Goal: Information Seeking & Learning: Learn about a topic

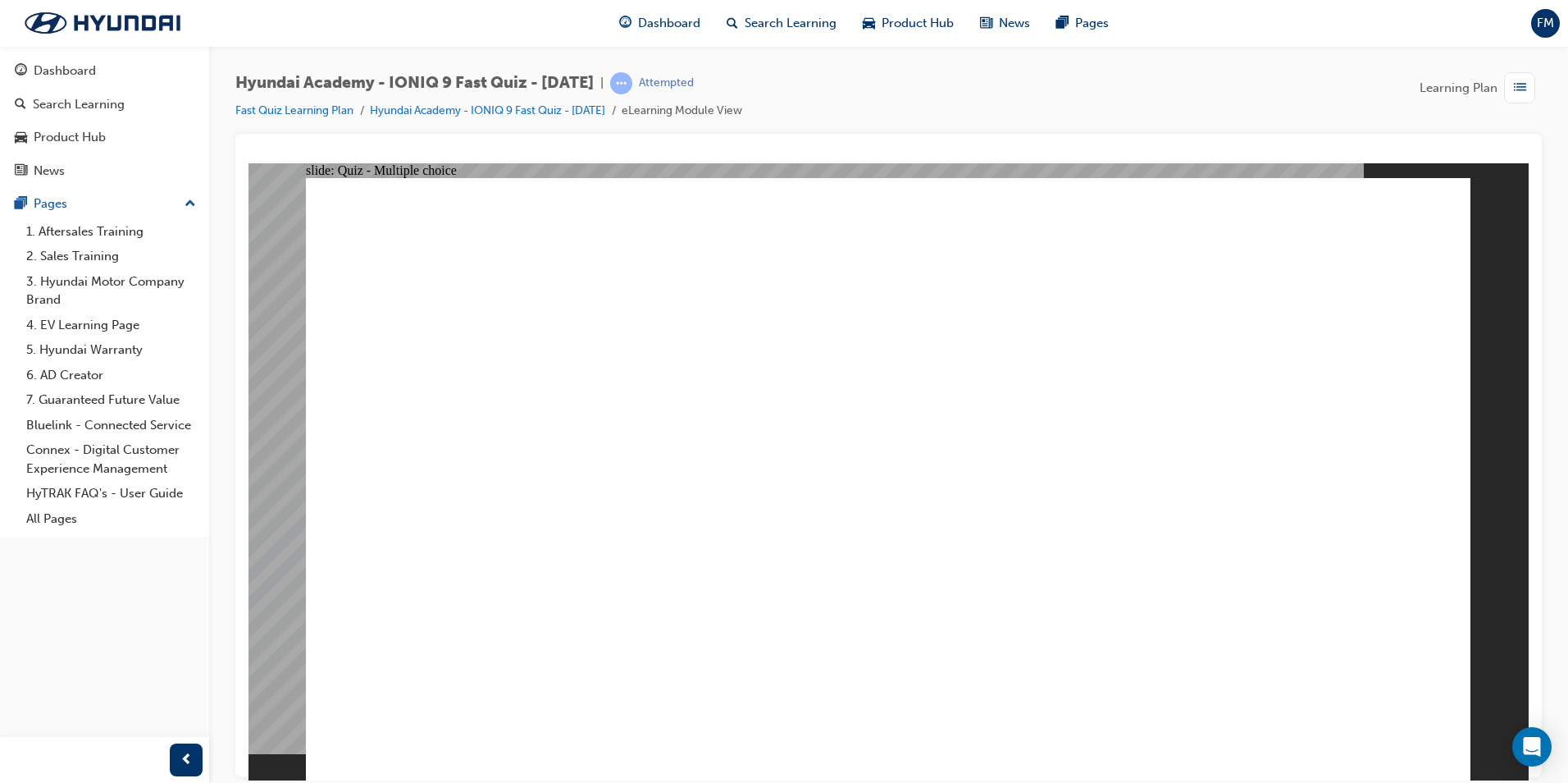
radio input "true"
drag, startPoint x: 809, startPoint y: 490, endPoint x: 928, endPoint y: 512, distance: 121.0
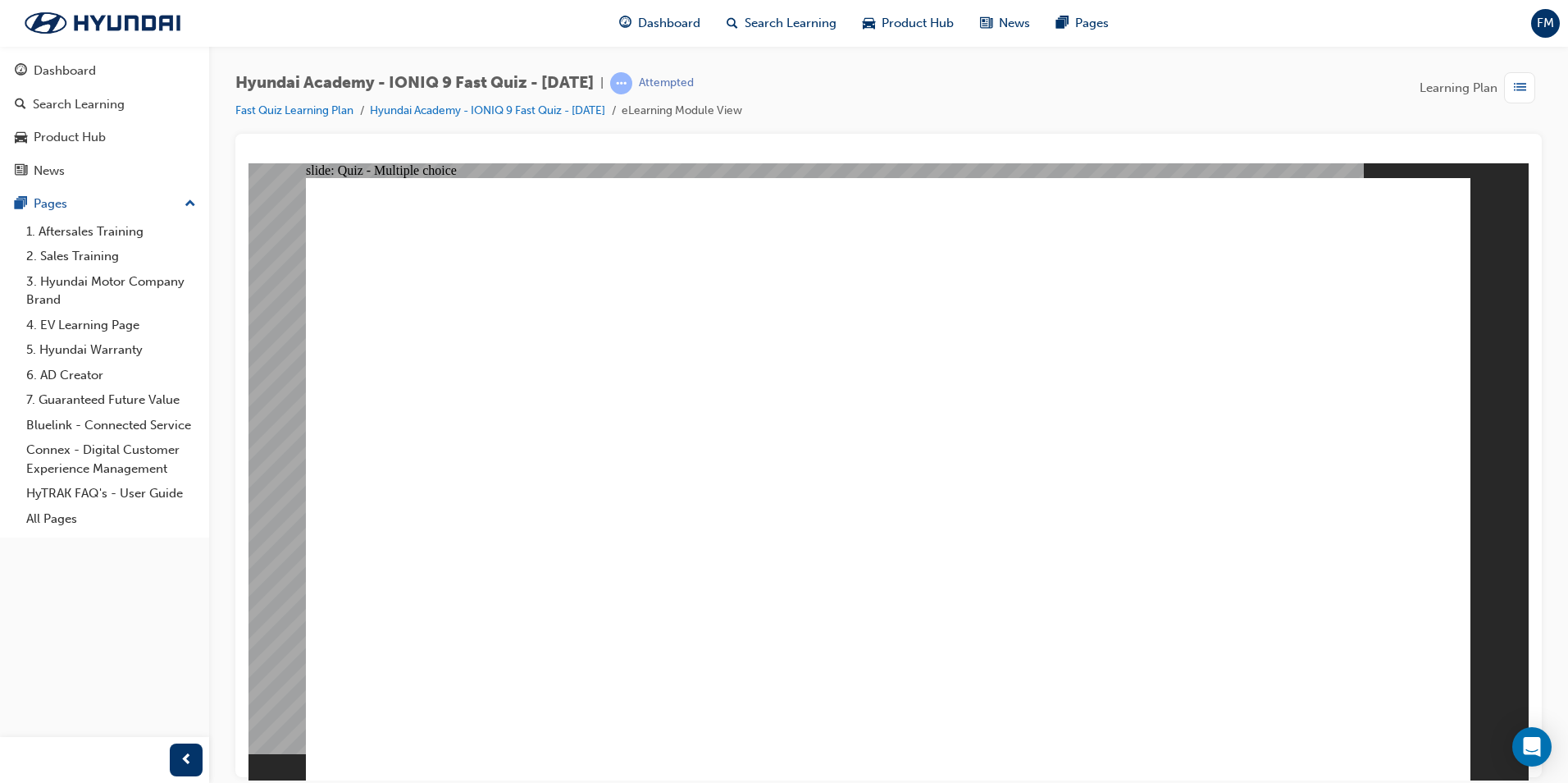
radio input "true"
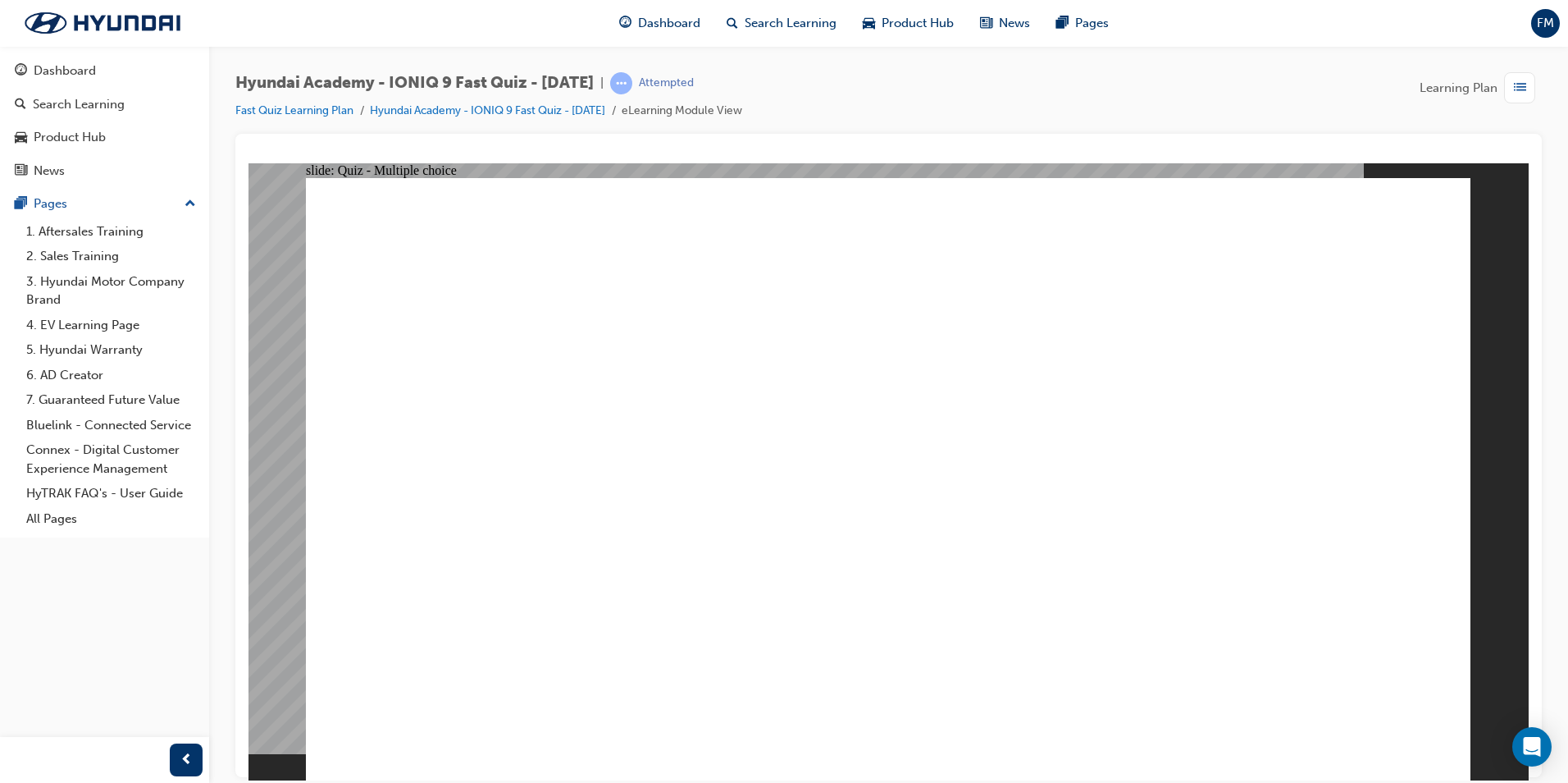
drag, startPoint x: 1460, startPoint y: 737, endPoint x: 1341, endPoint y: 717, distance: 120.7
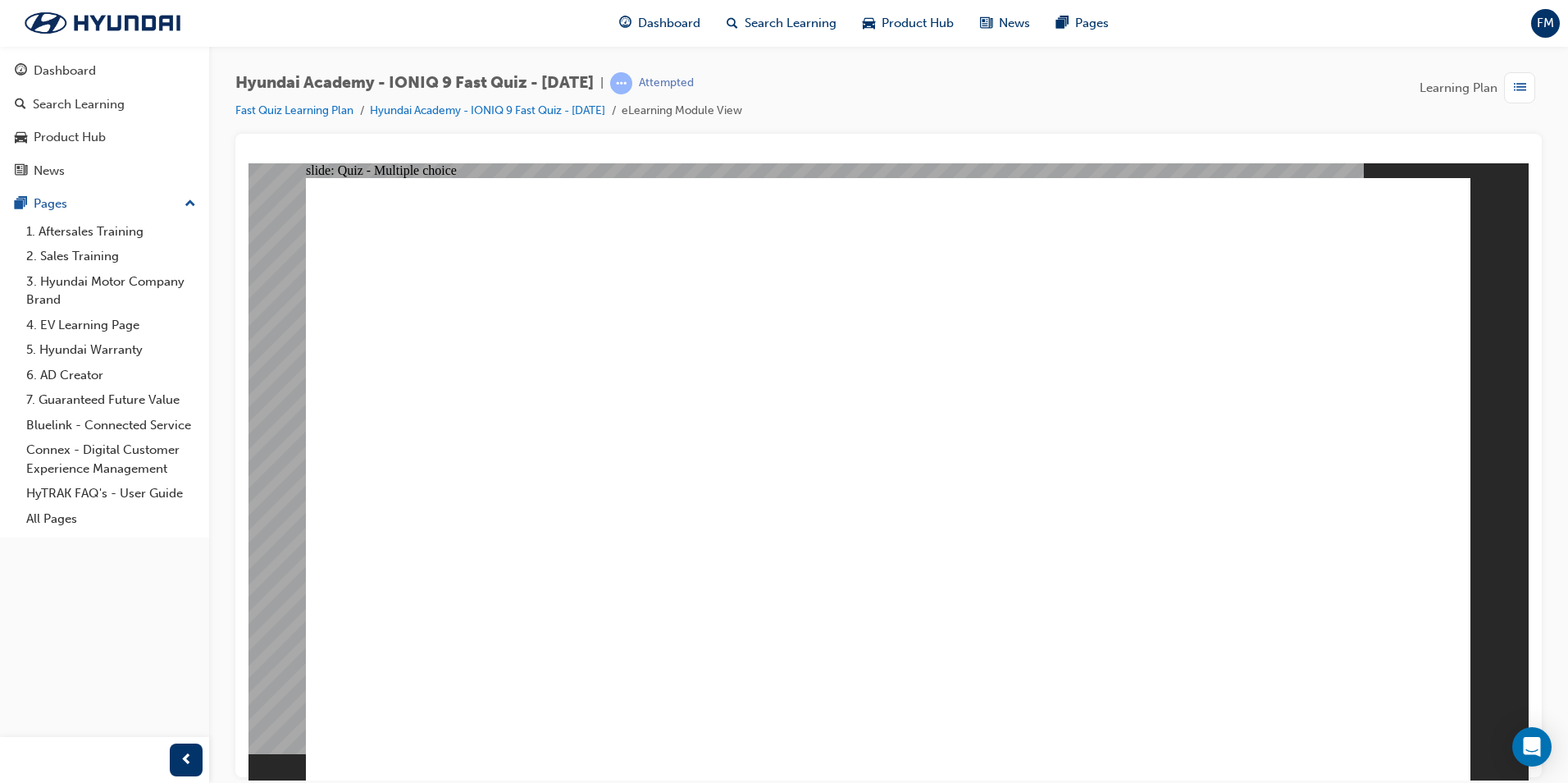
radio input "true"
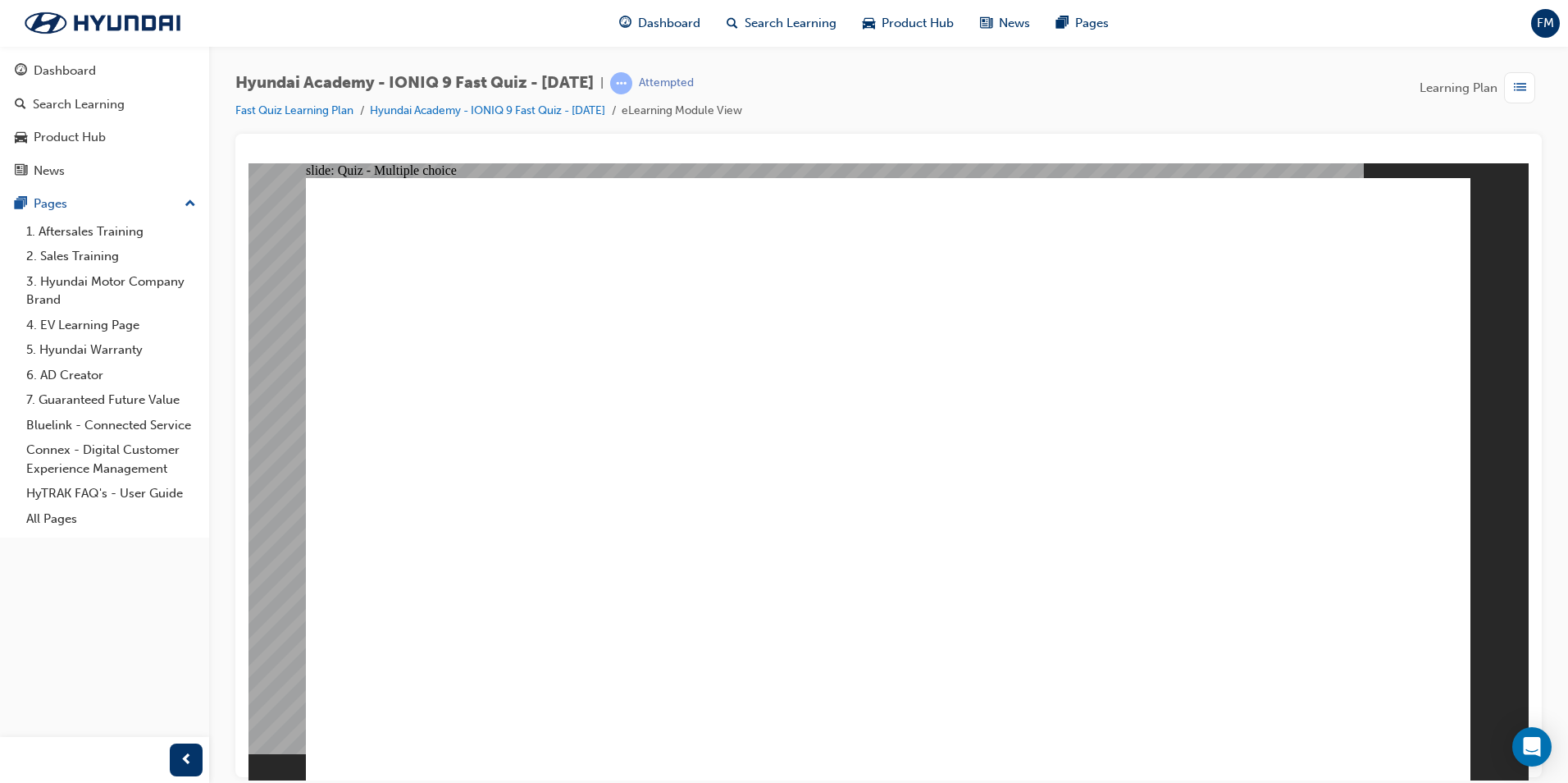
drag, startPoint x: 719, startPoint y: 271, endPoint x: 1283, endPoint y: 319, distance: 566.0
drag, startPoint x: 1239, startPoint y: 320, endPoint x: 513, endPoint y: 248, distance: 729.6
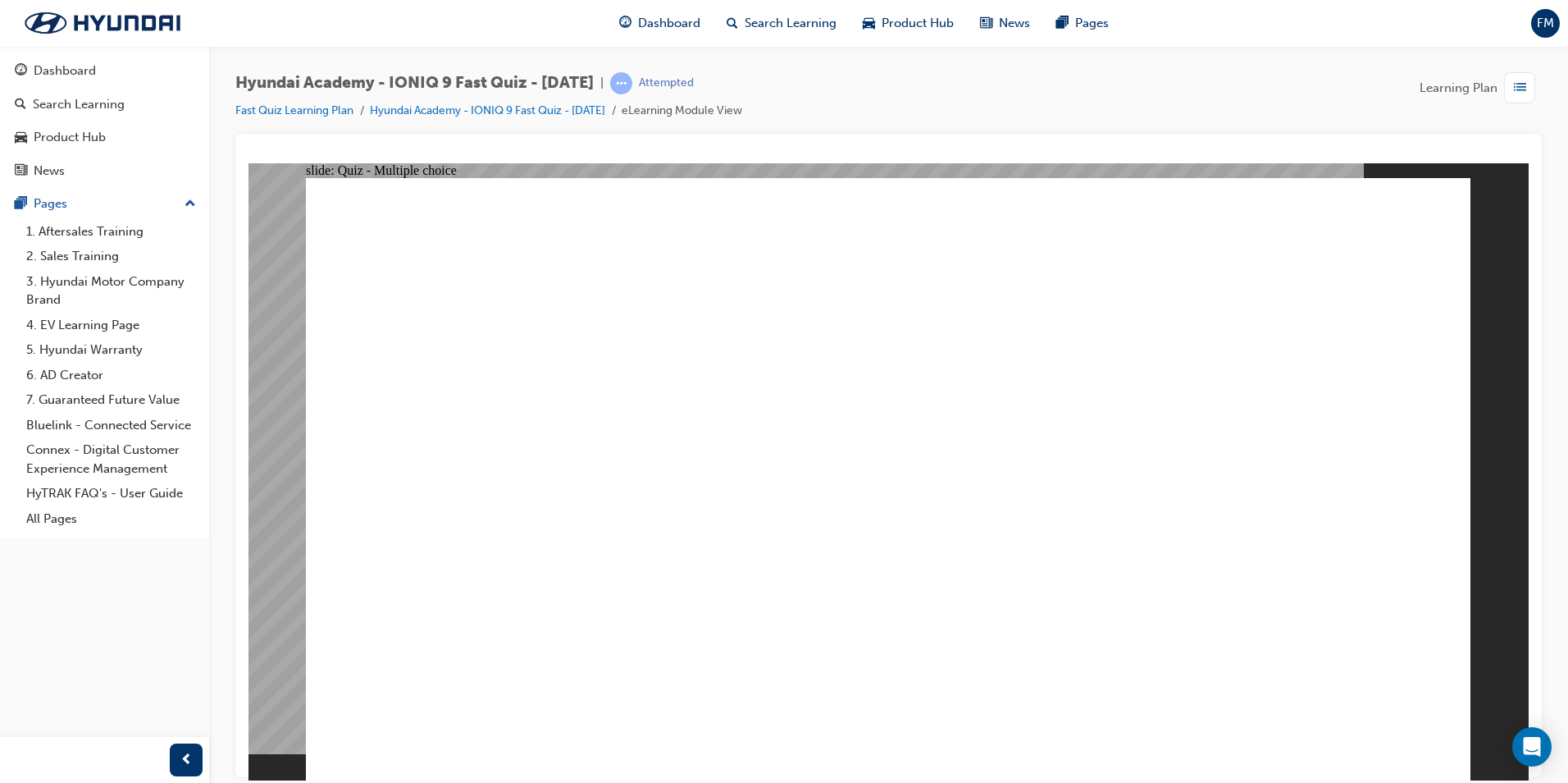
radio input "true"
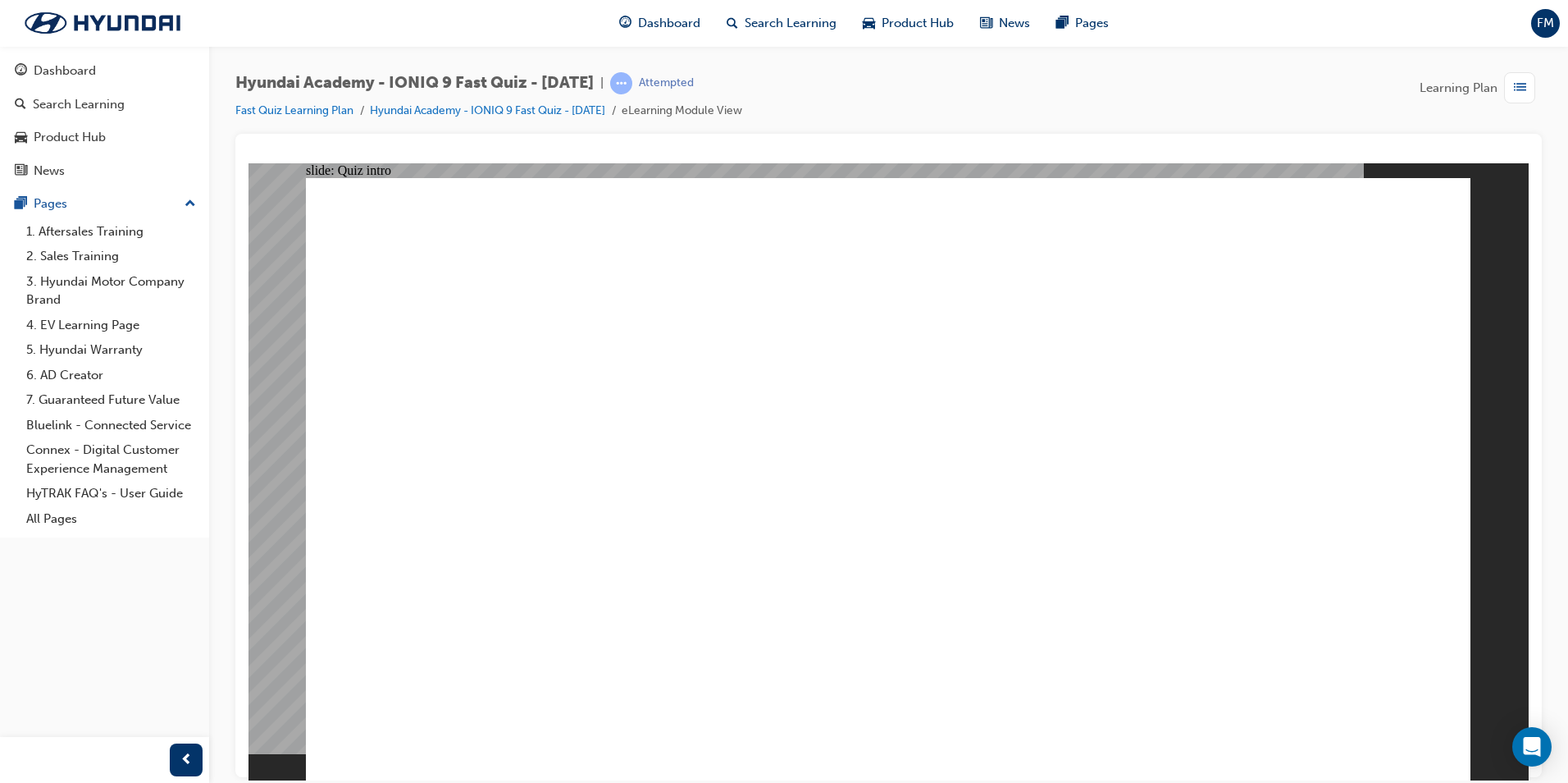
radio input "true"
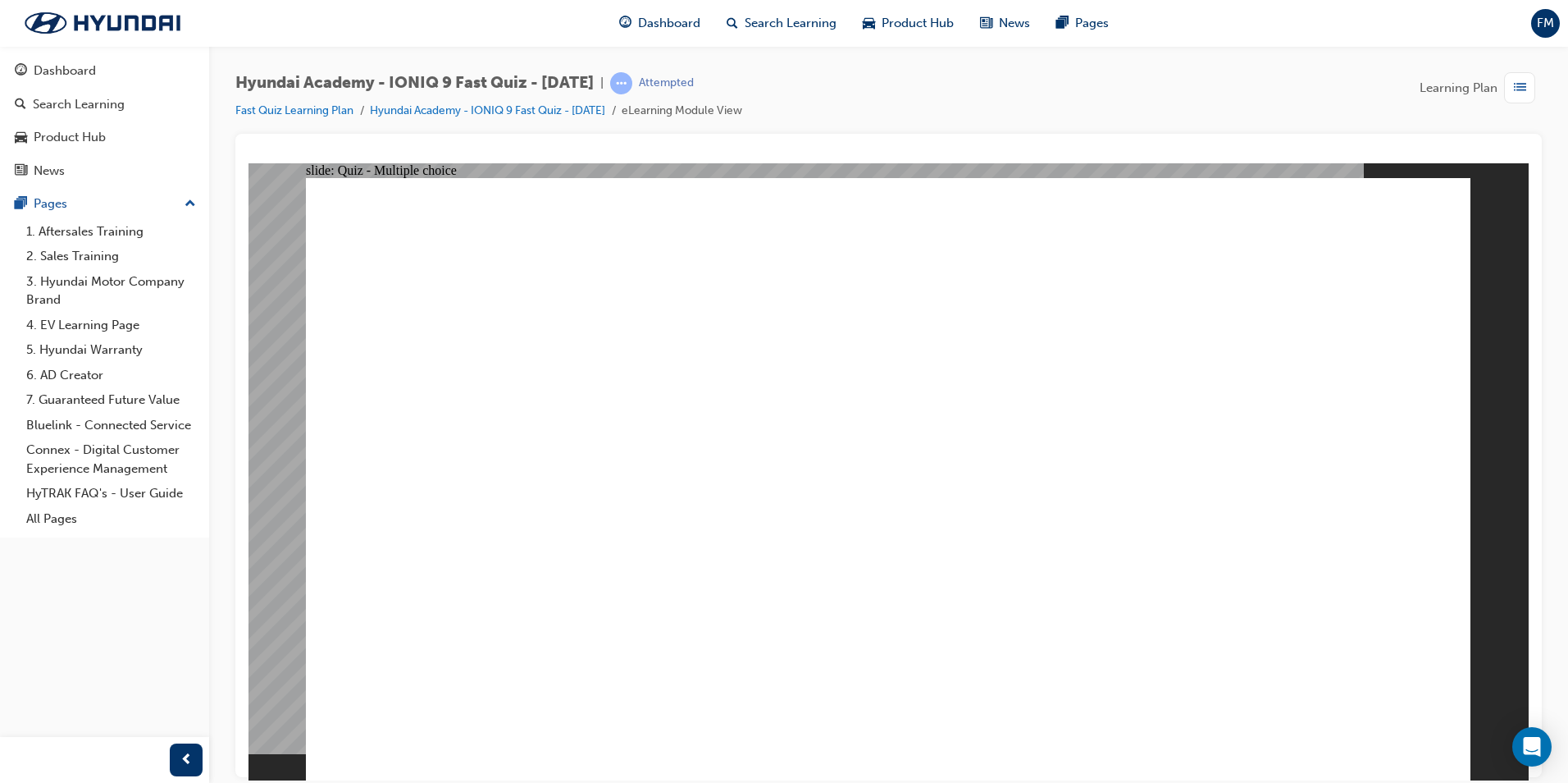
radio input "true"
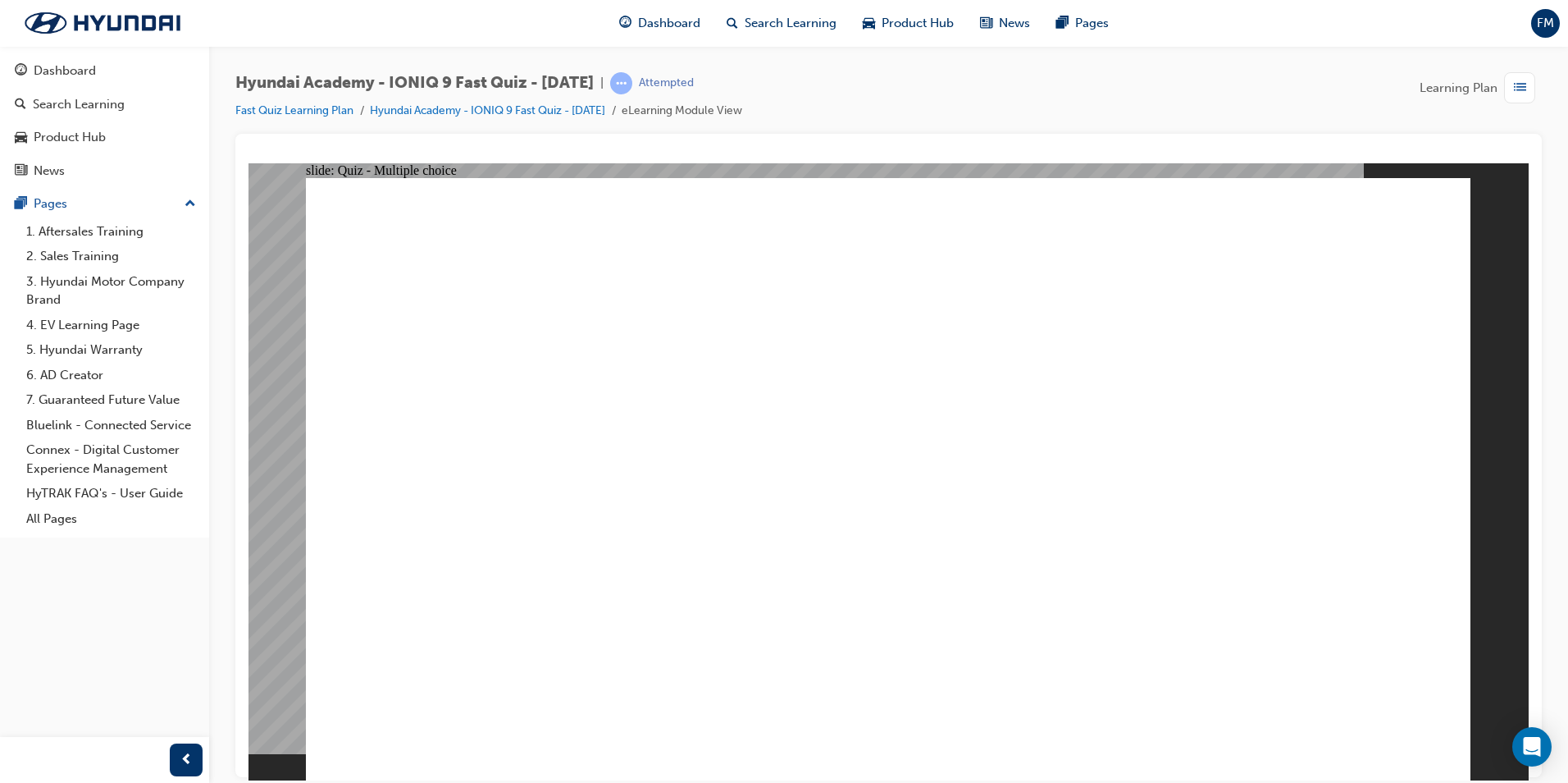
radio input "true"
drag, startPoint x: 879, startPoint y: 609, endPoint x: 889, endPoint y: 606, distance: 10.4
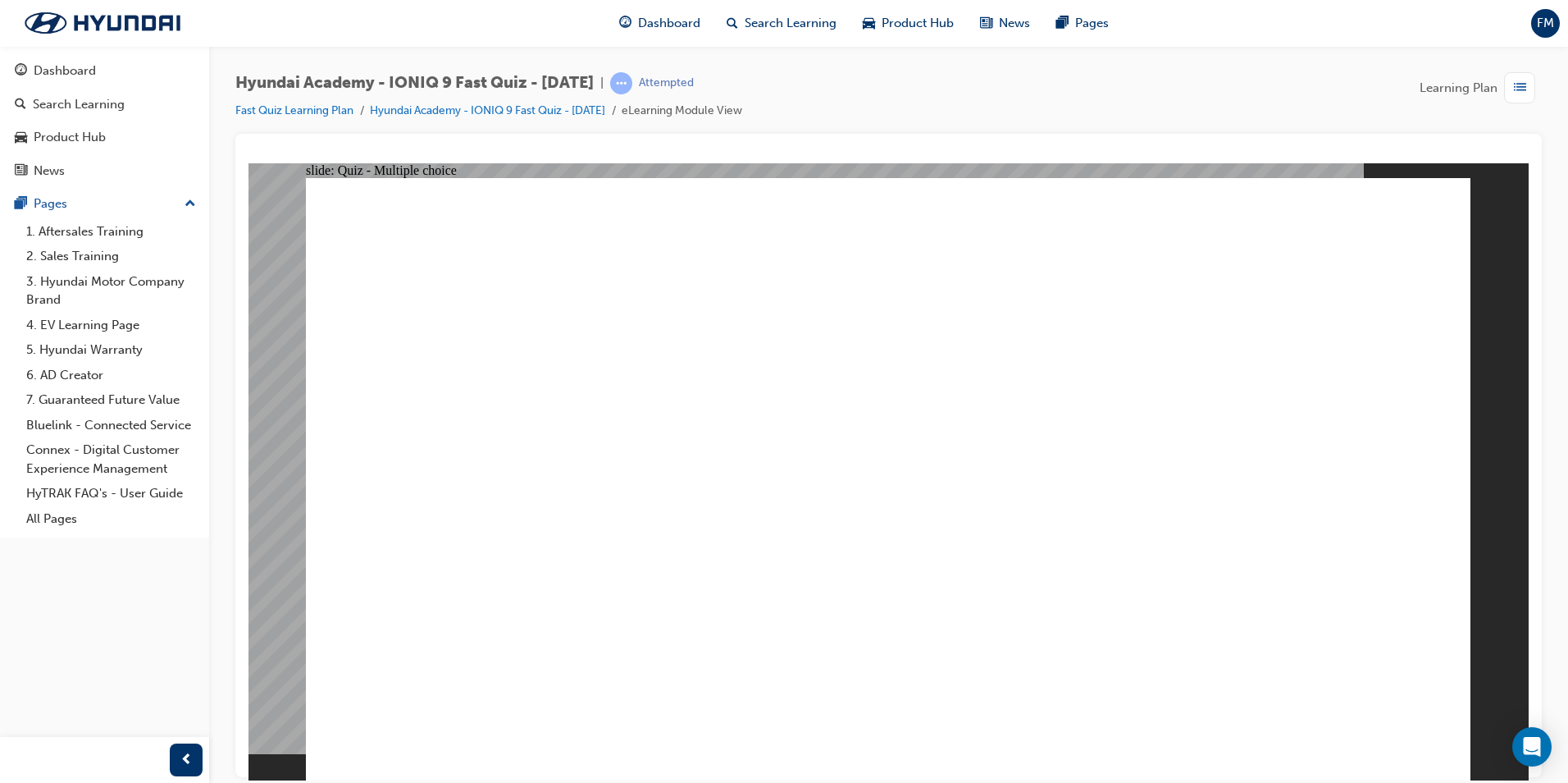
radio input "true"
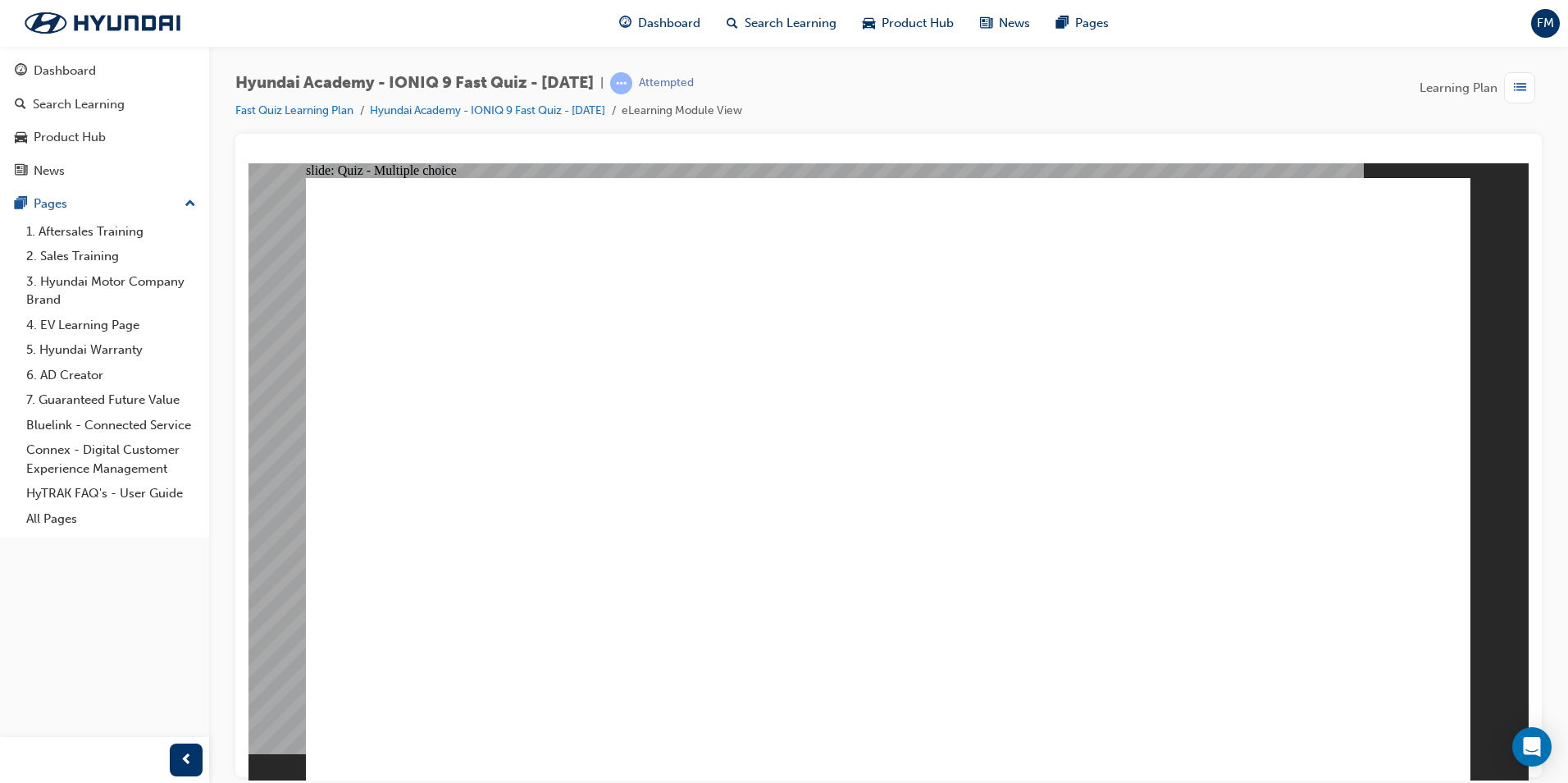
radio input "false"
radio input "true"
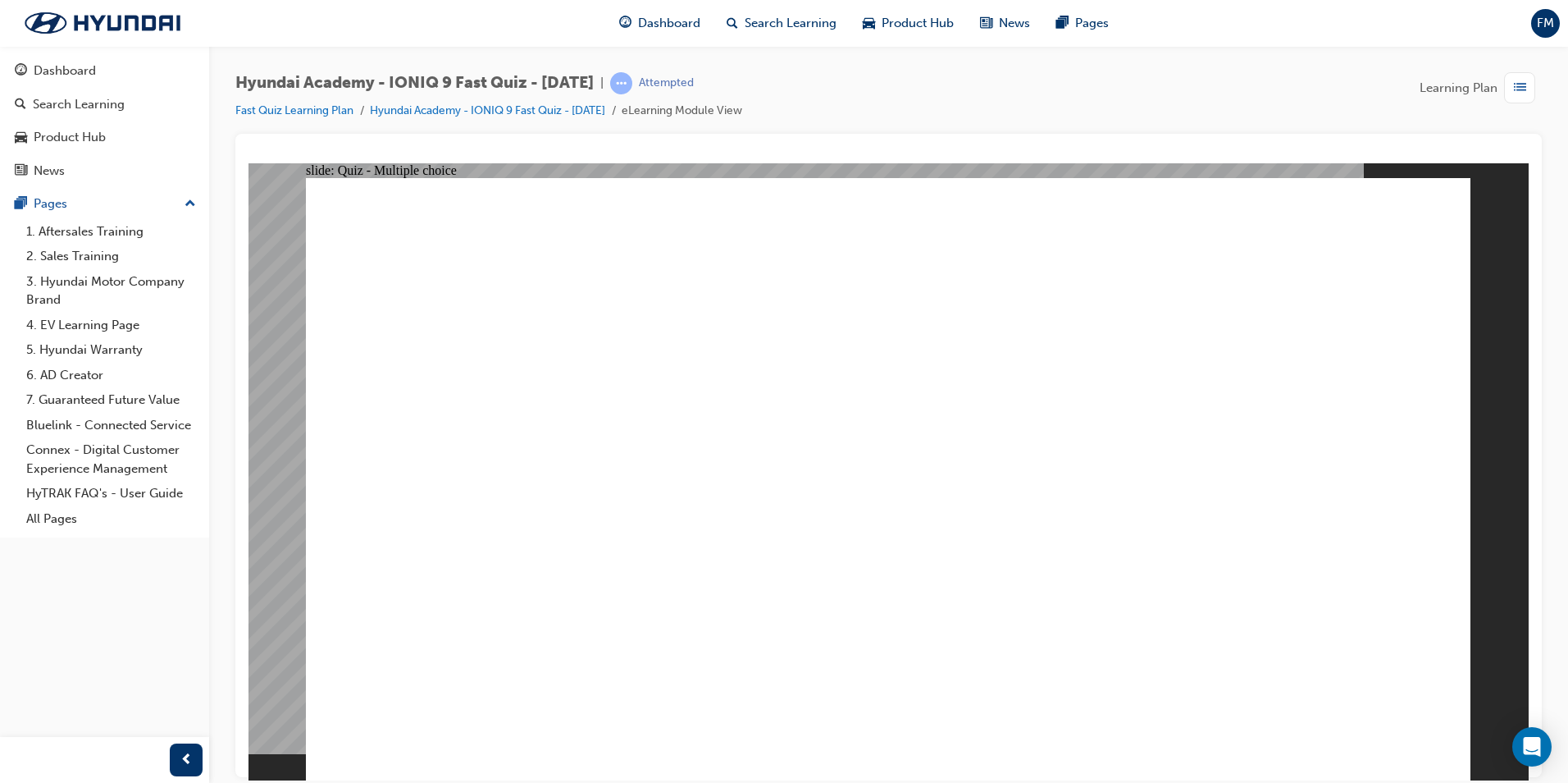
radio input "true"
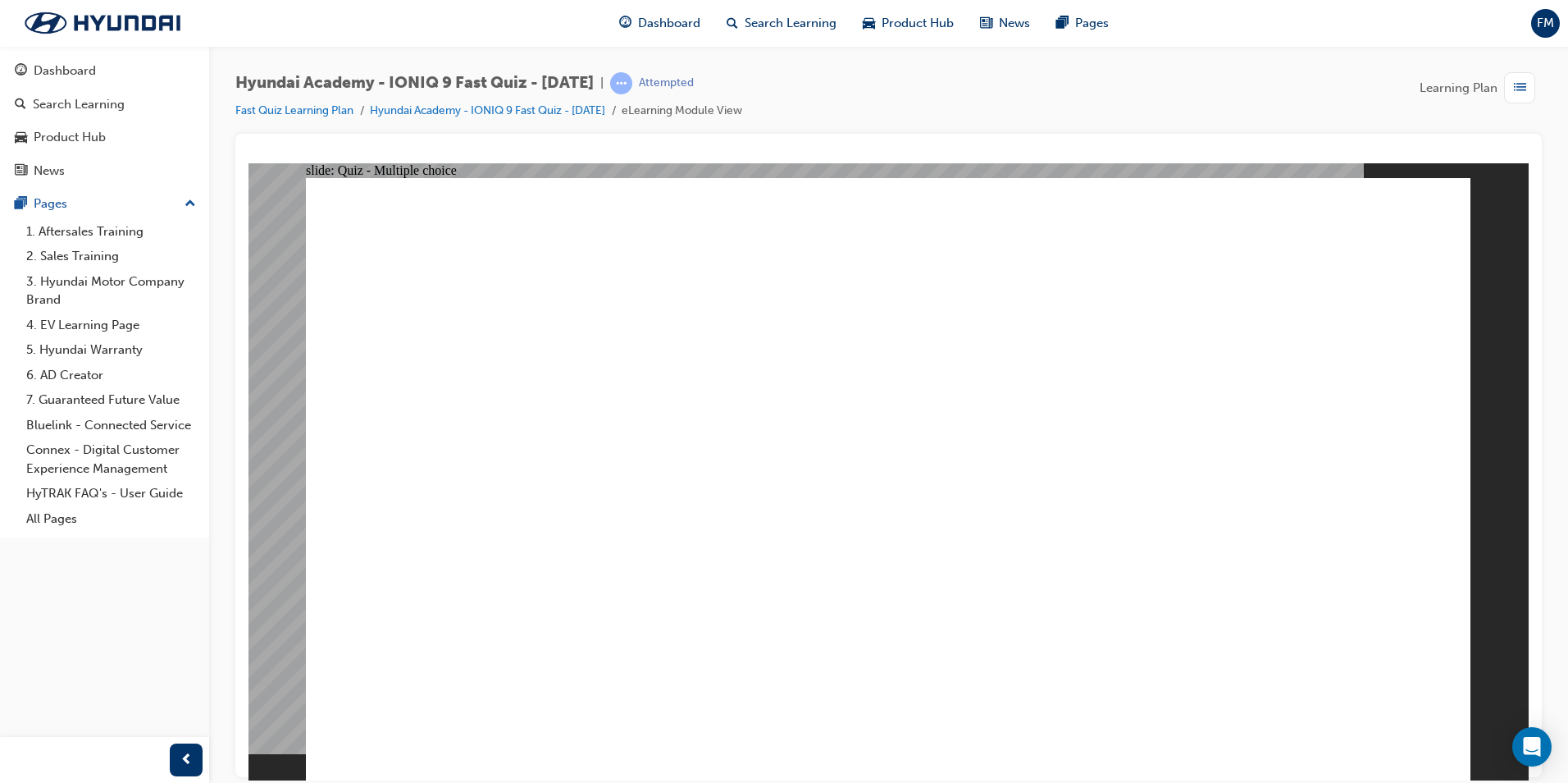
radio input "true"
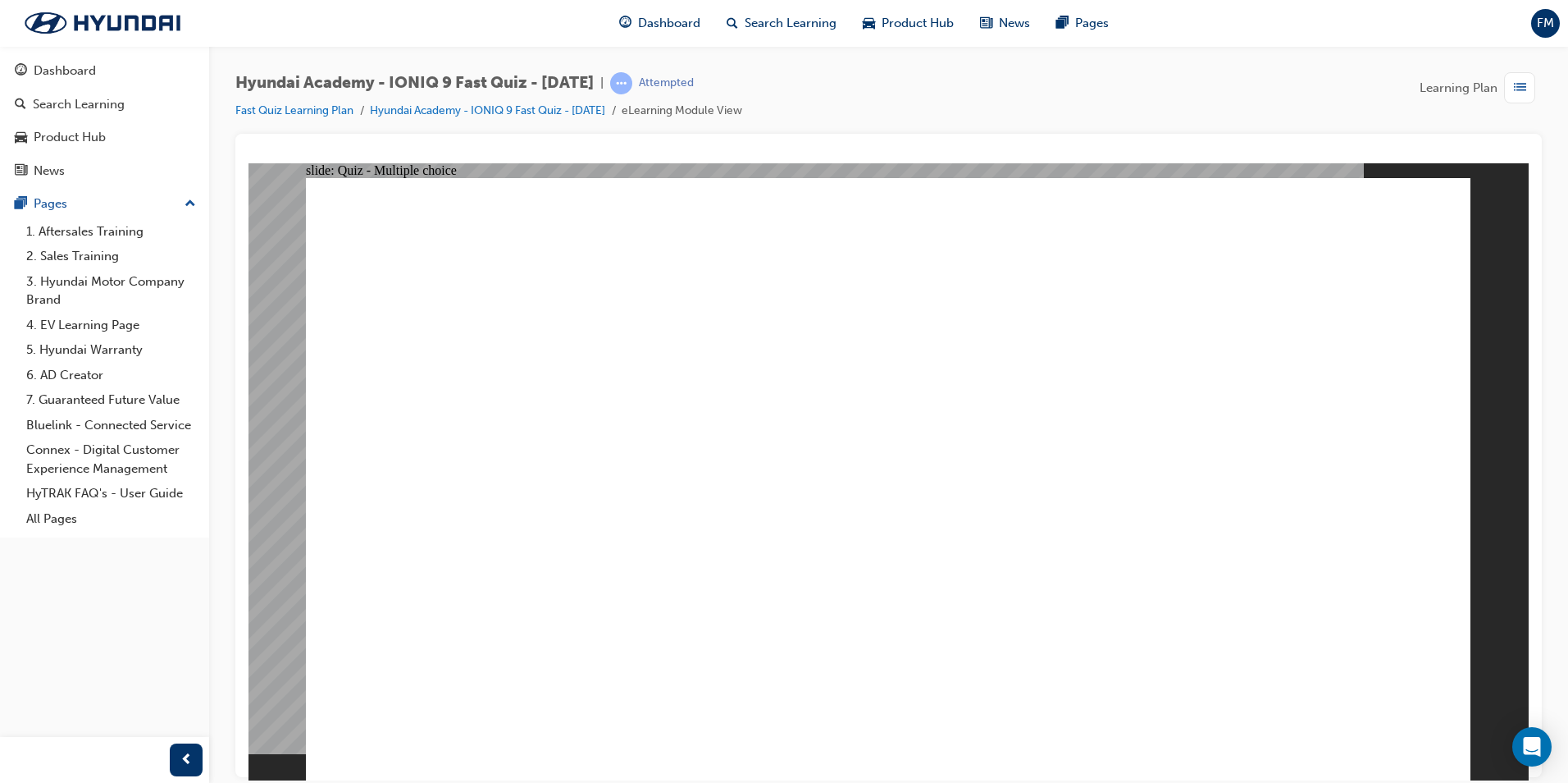
checkbox input "true"
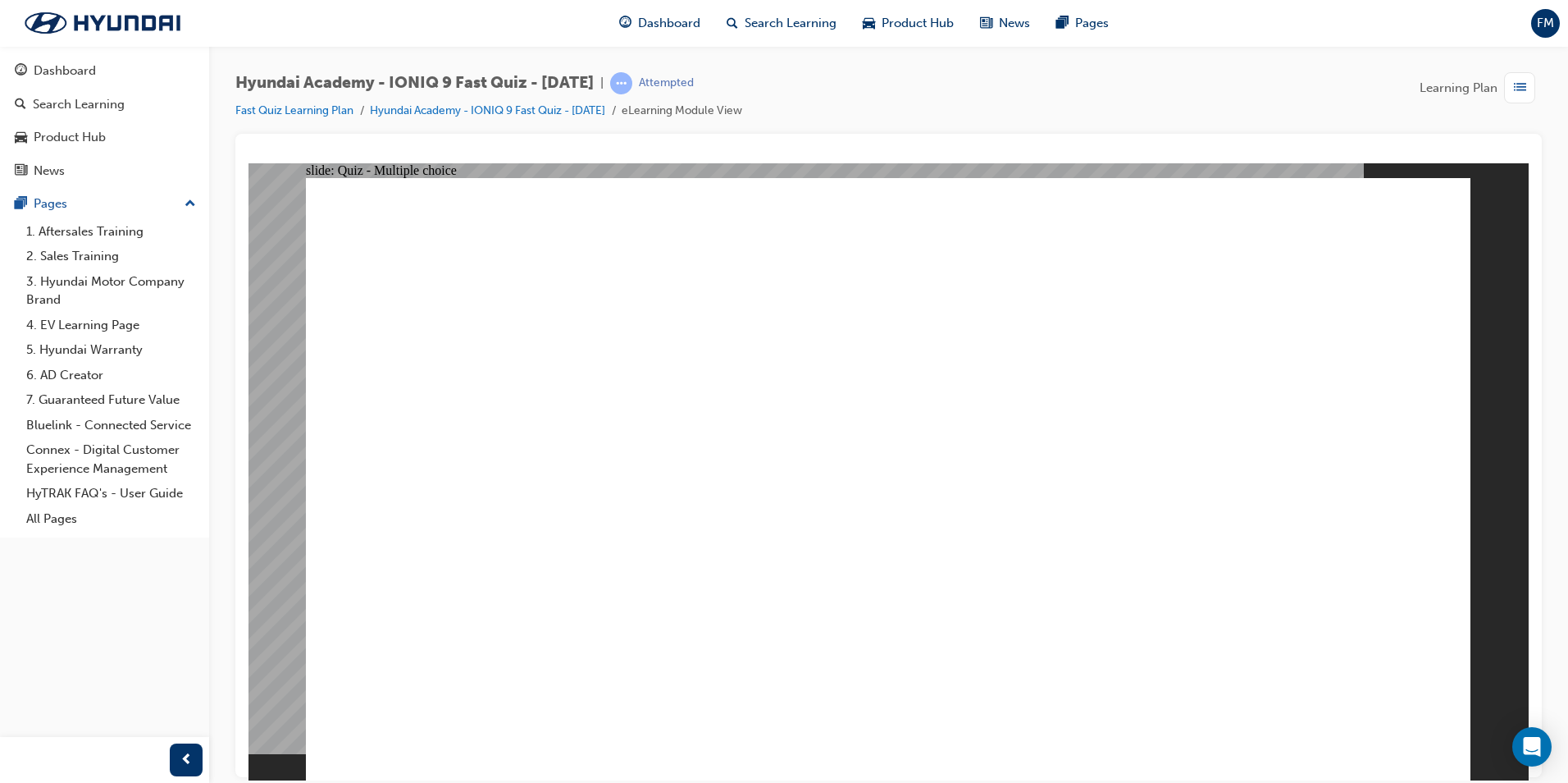
checkbox input "true"
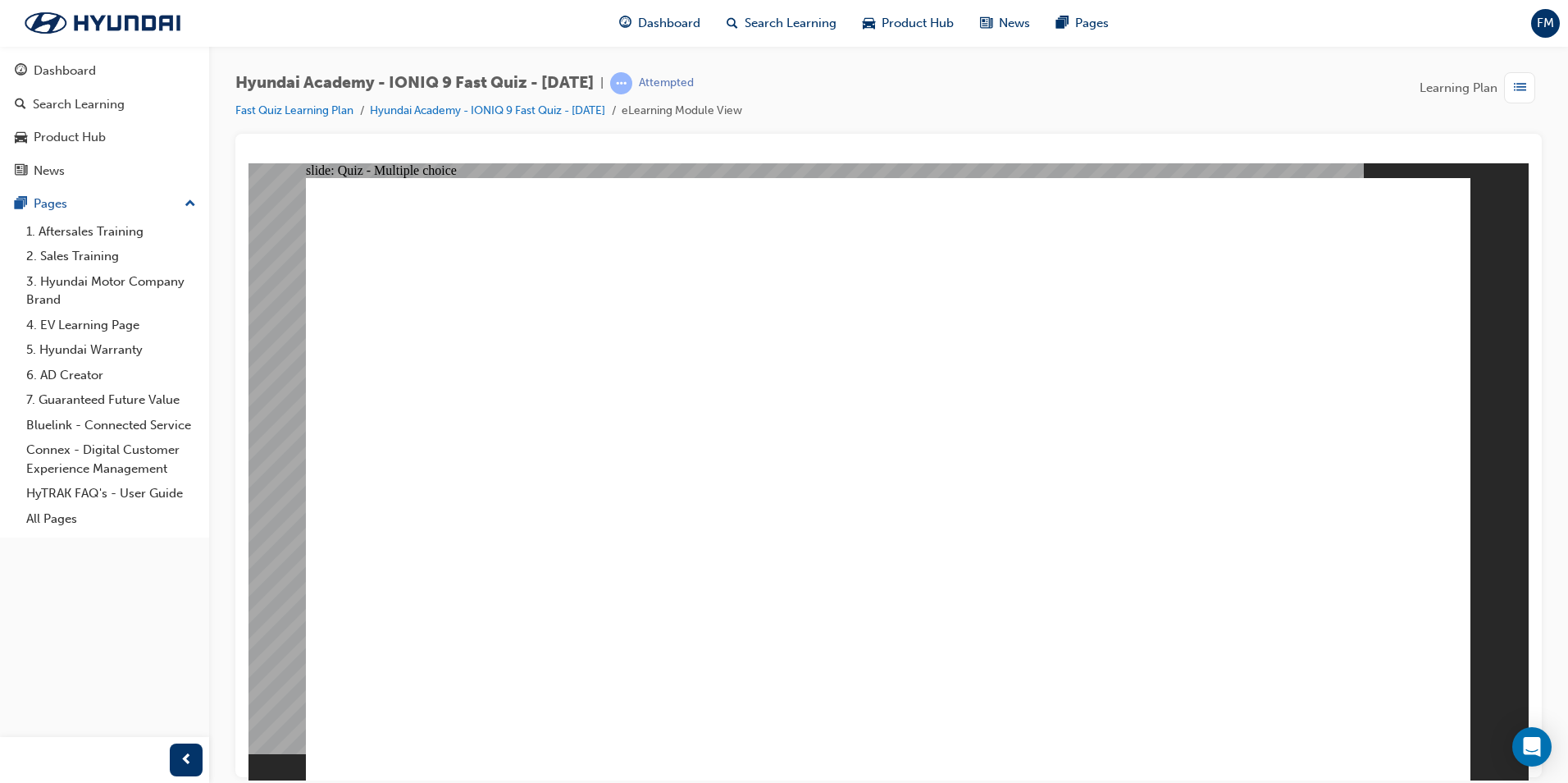
radio input "true"
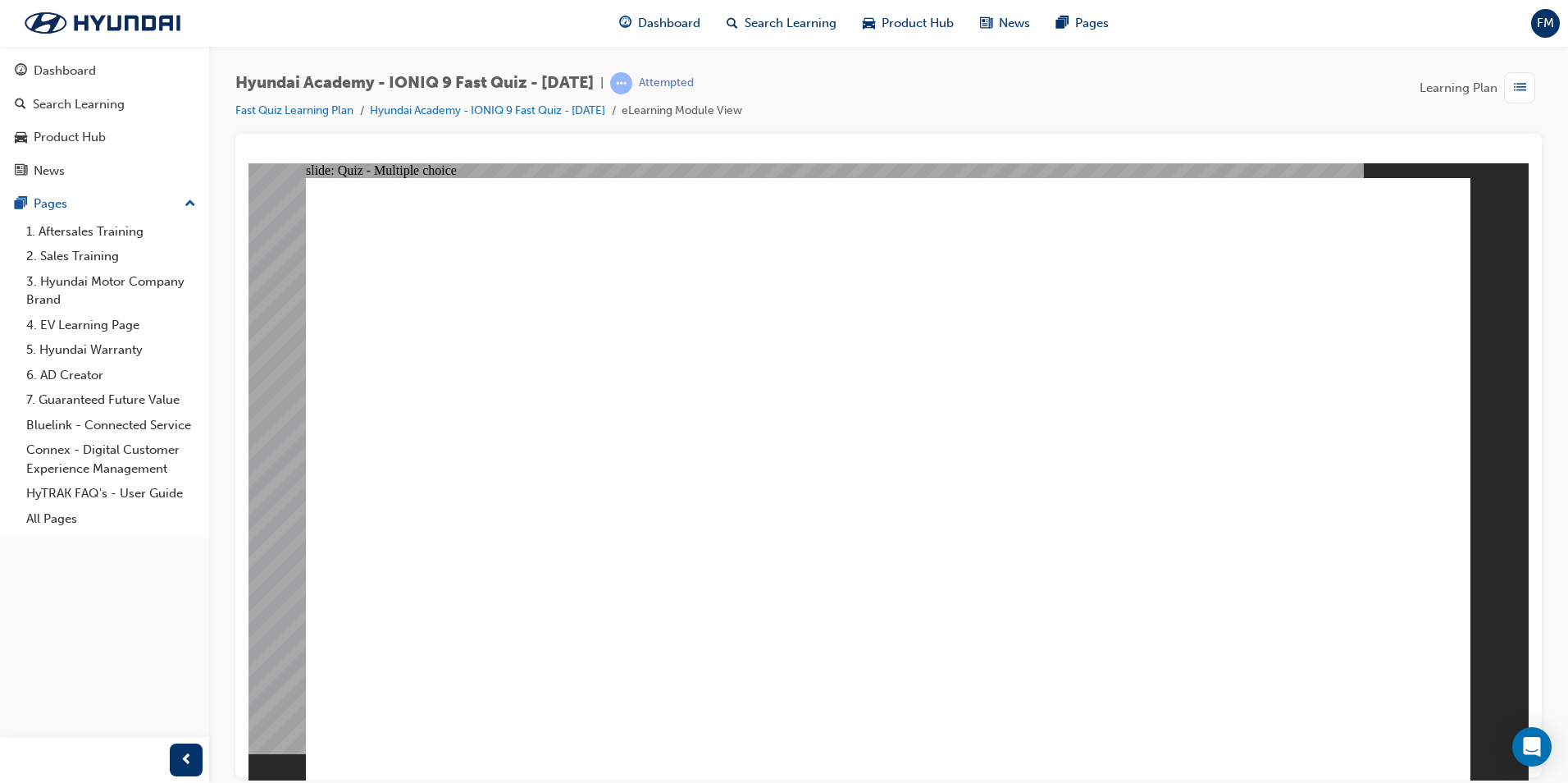
radio input "true"
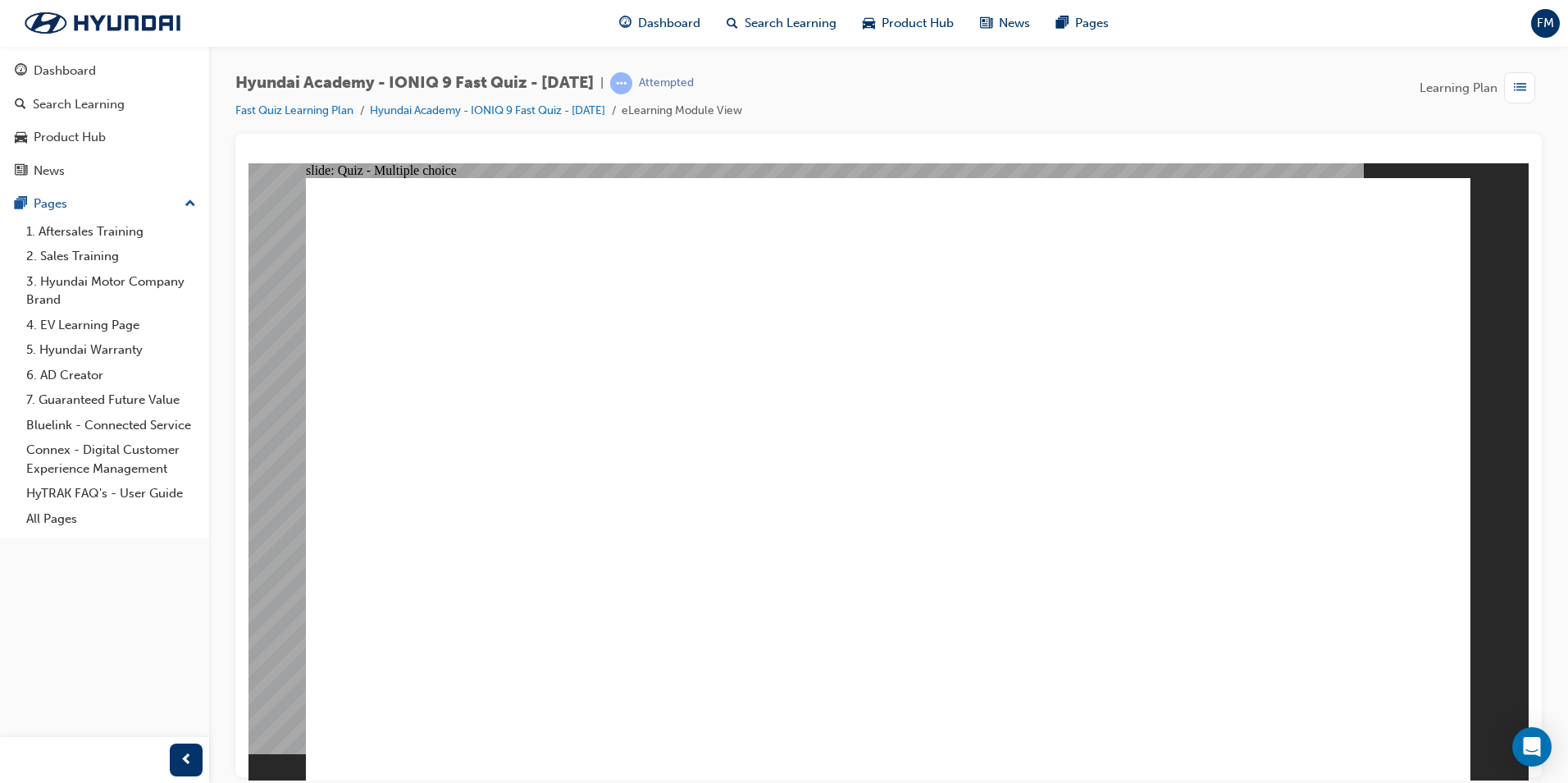
checkbox input "true"
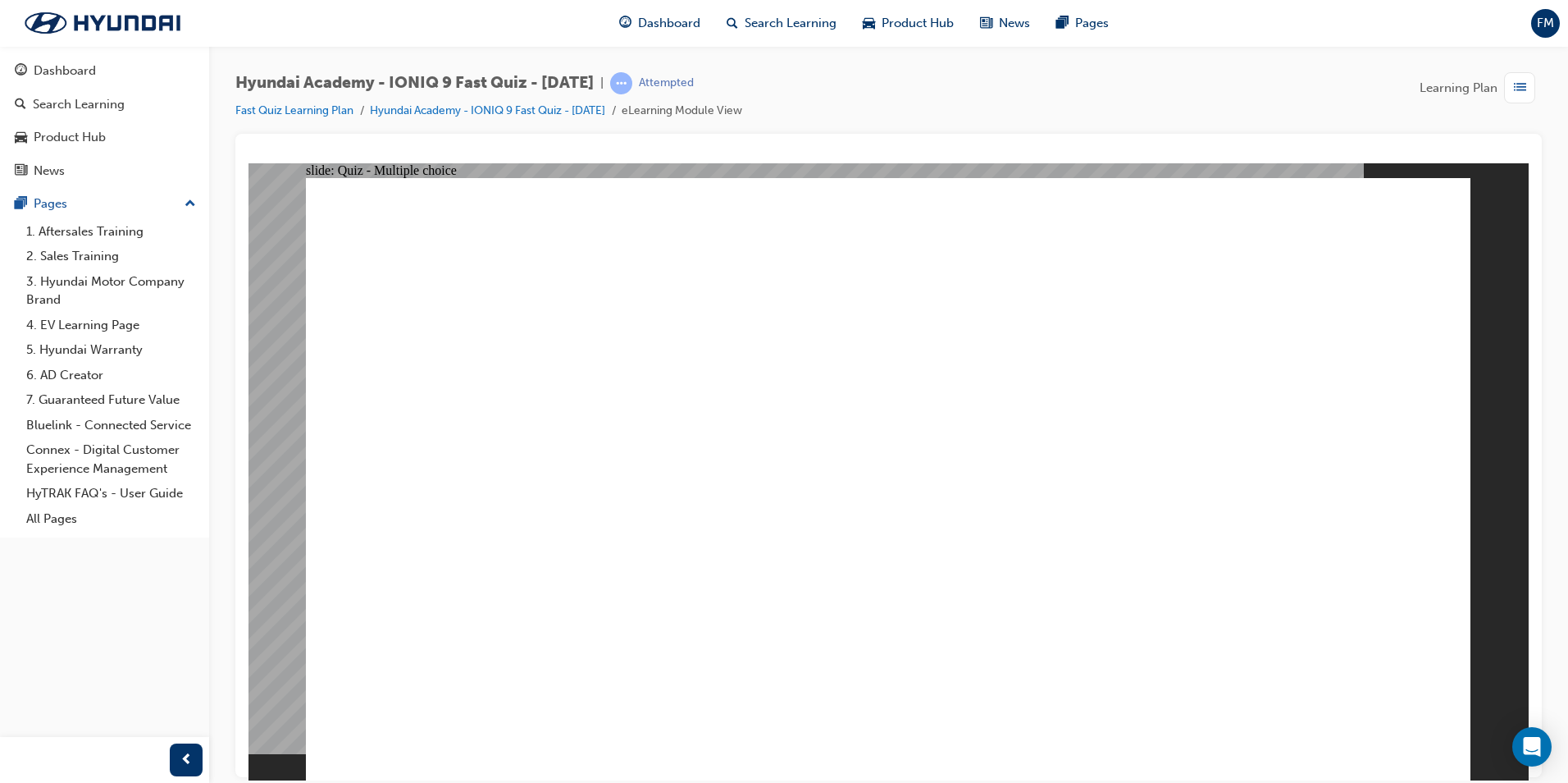
checkbox input "true"
radio input "true"
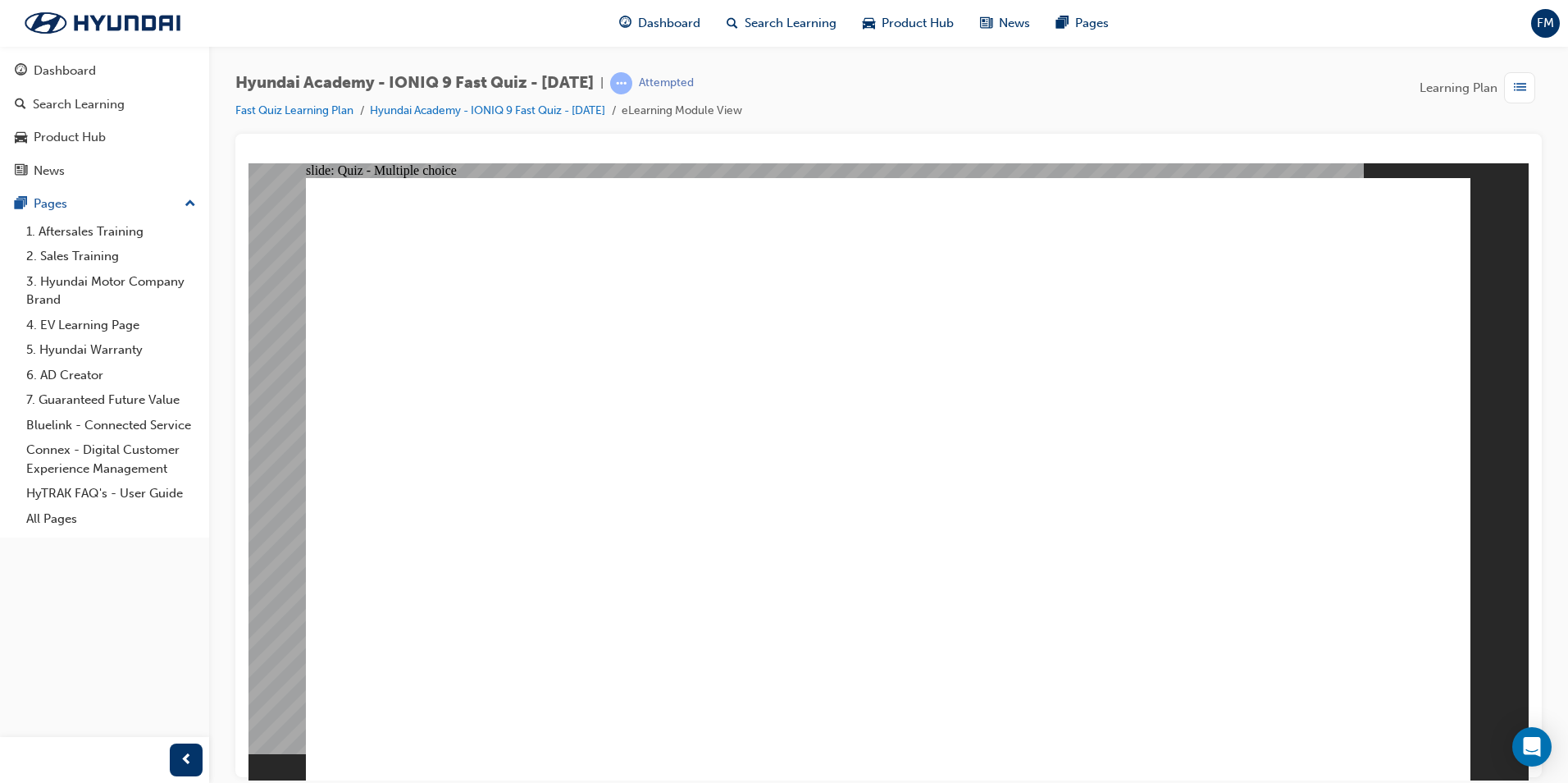
radio input "true"
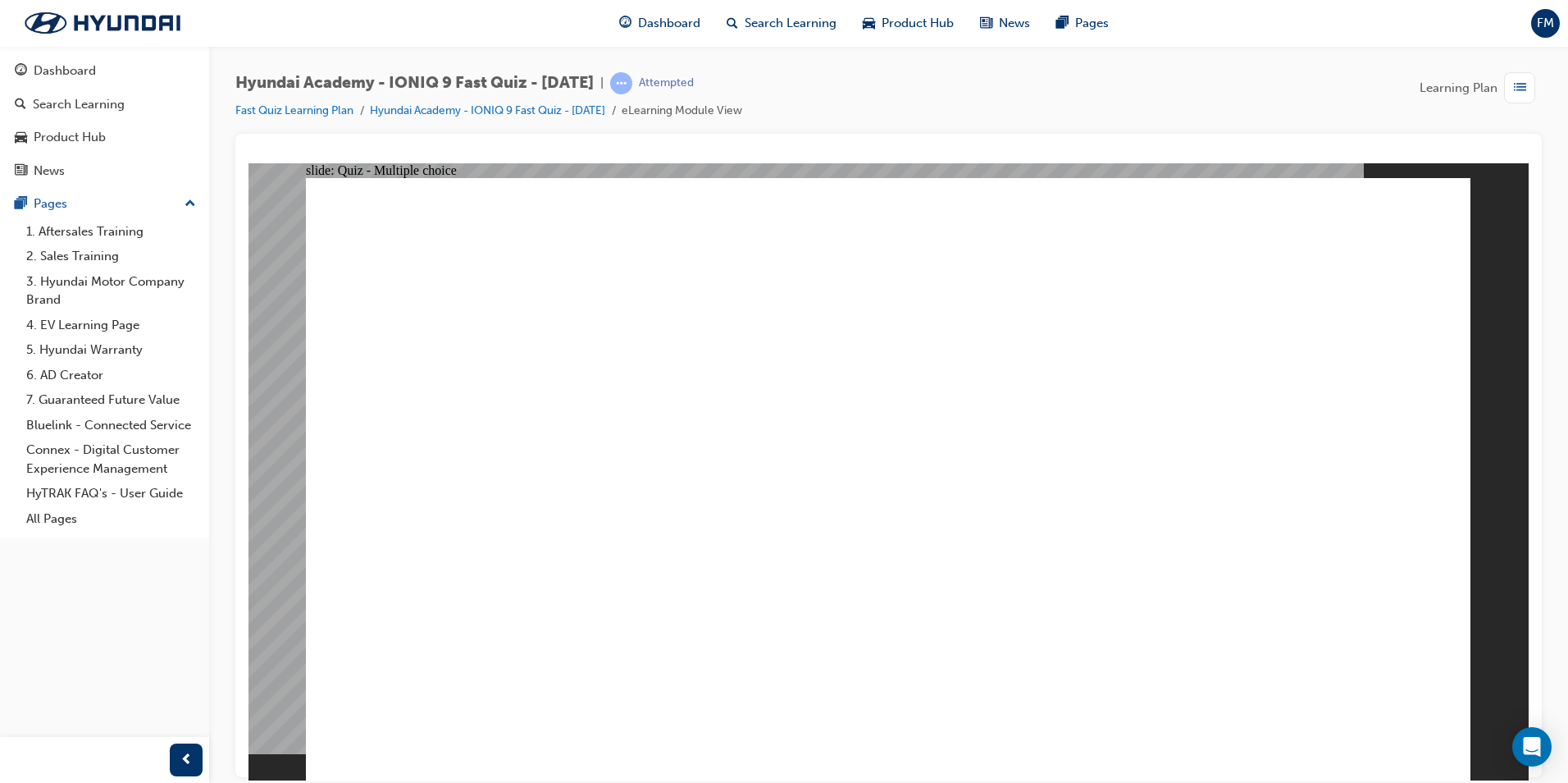
radio input "true"
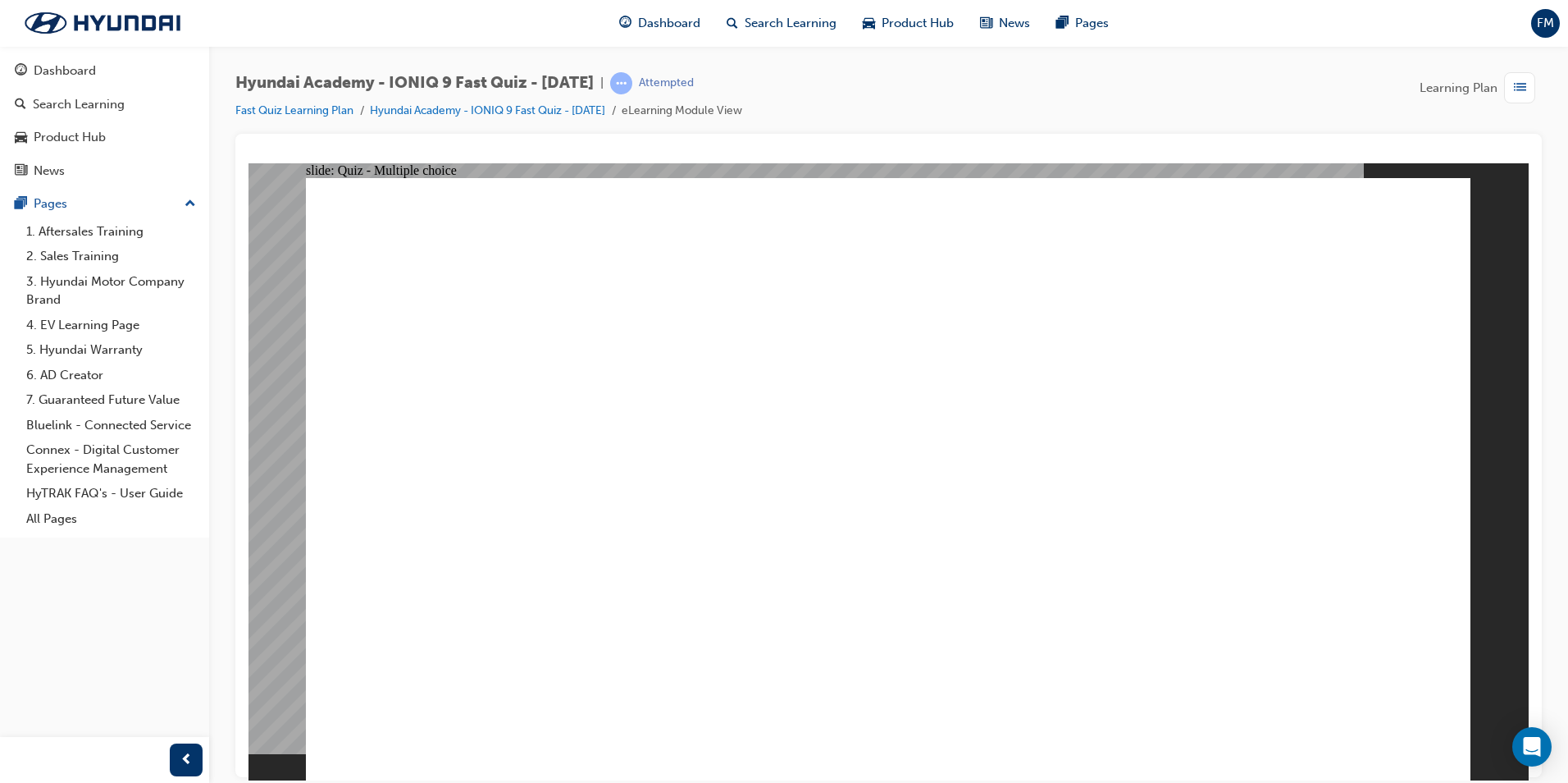
radio input "true"
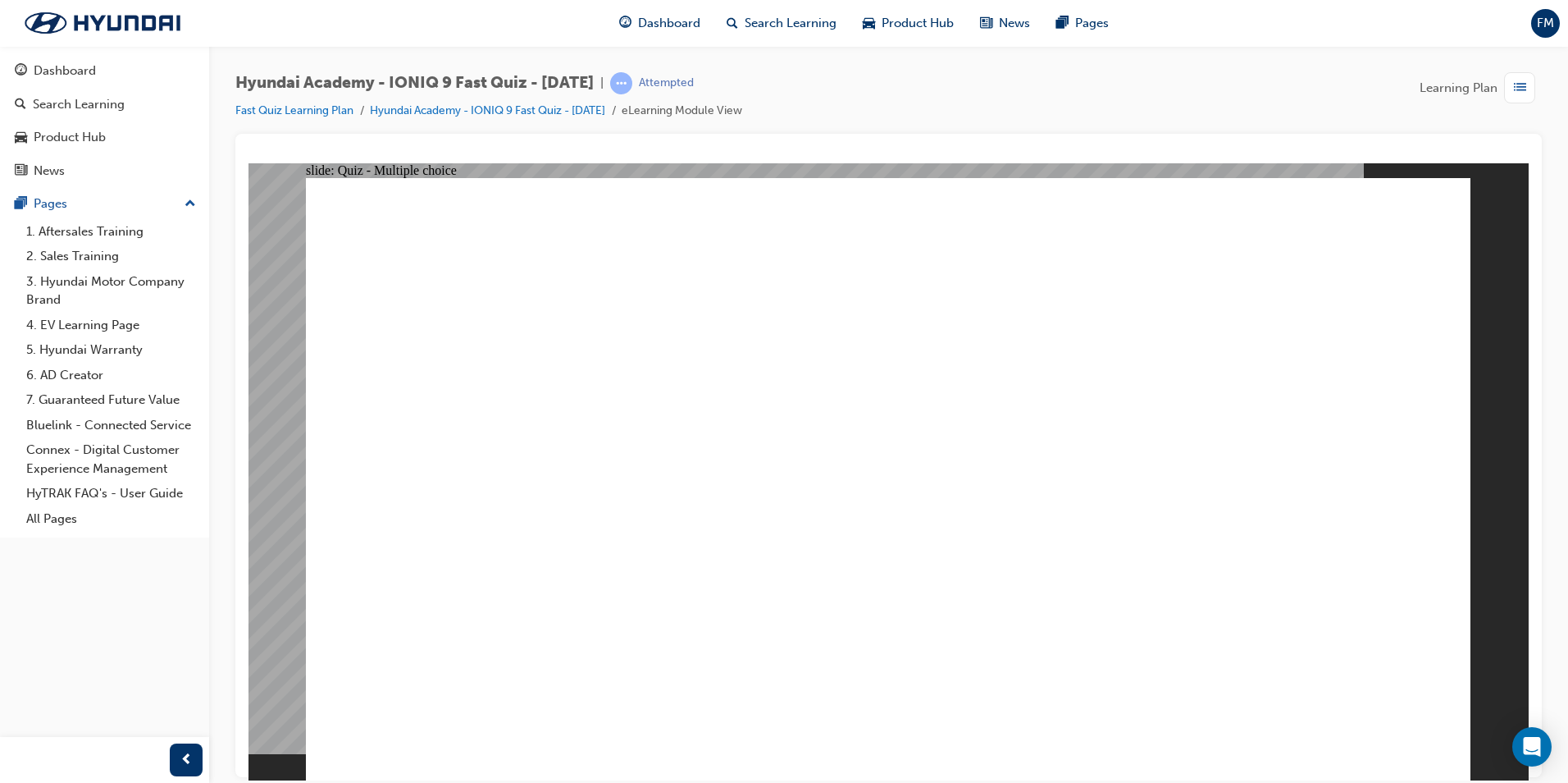
radio input "true"
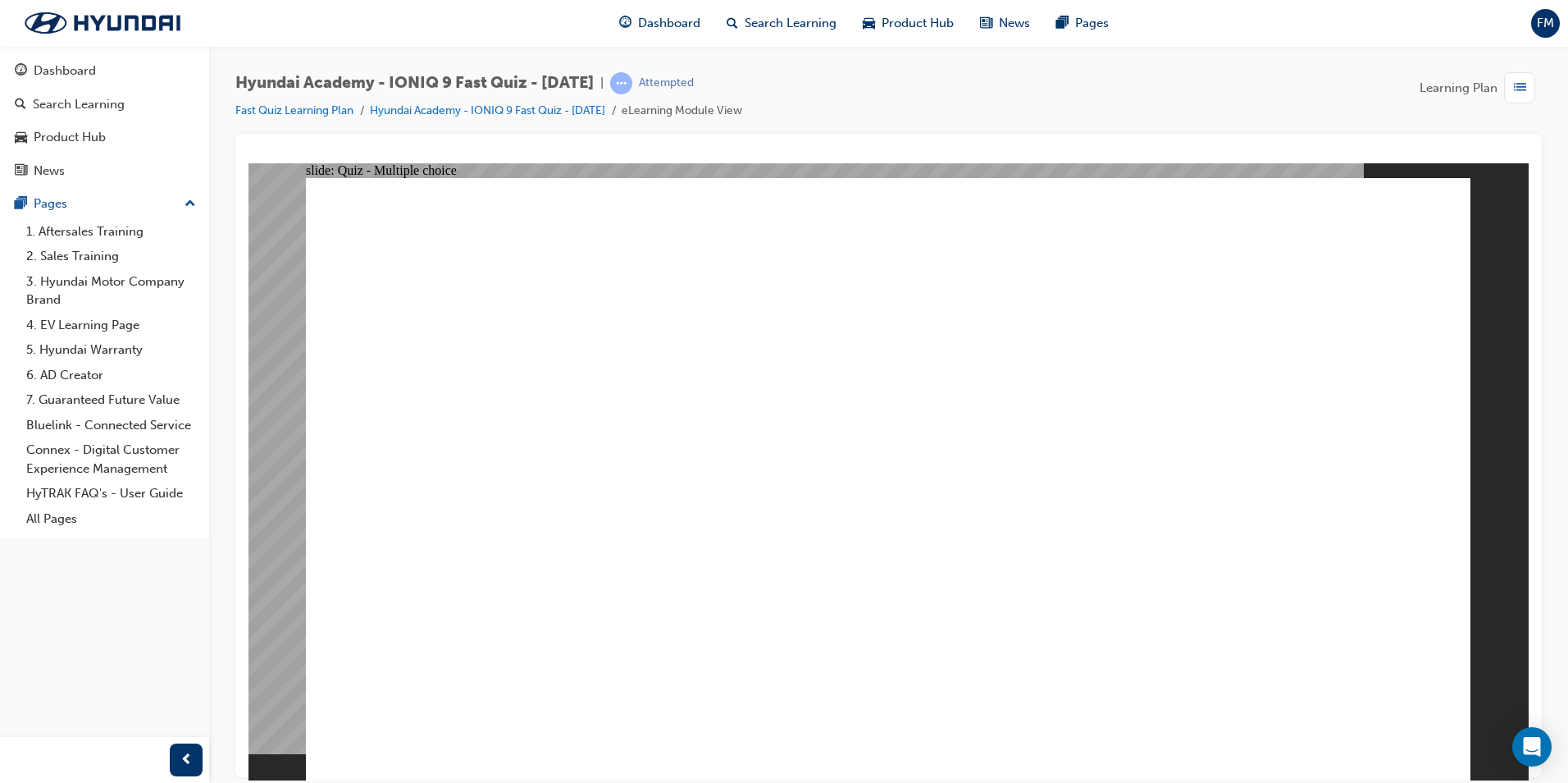
radio input "true"
drag, startPoint x: 884, startPoint y: 615, endPoint x: 892, endPoint y: 604, distance: 13.6
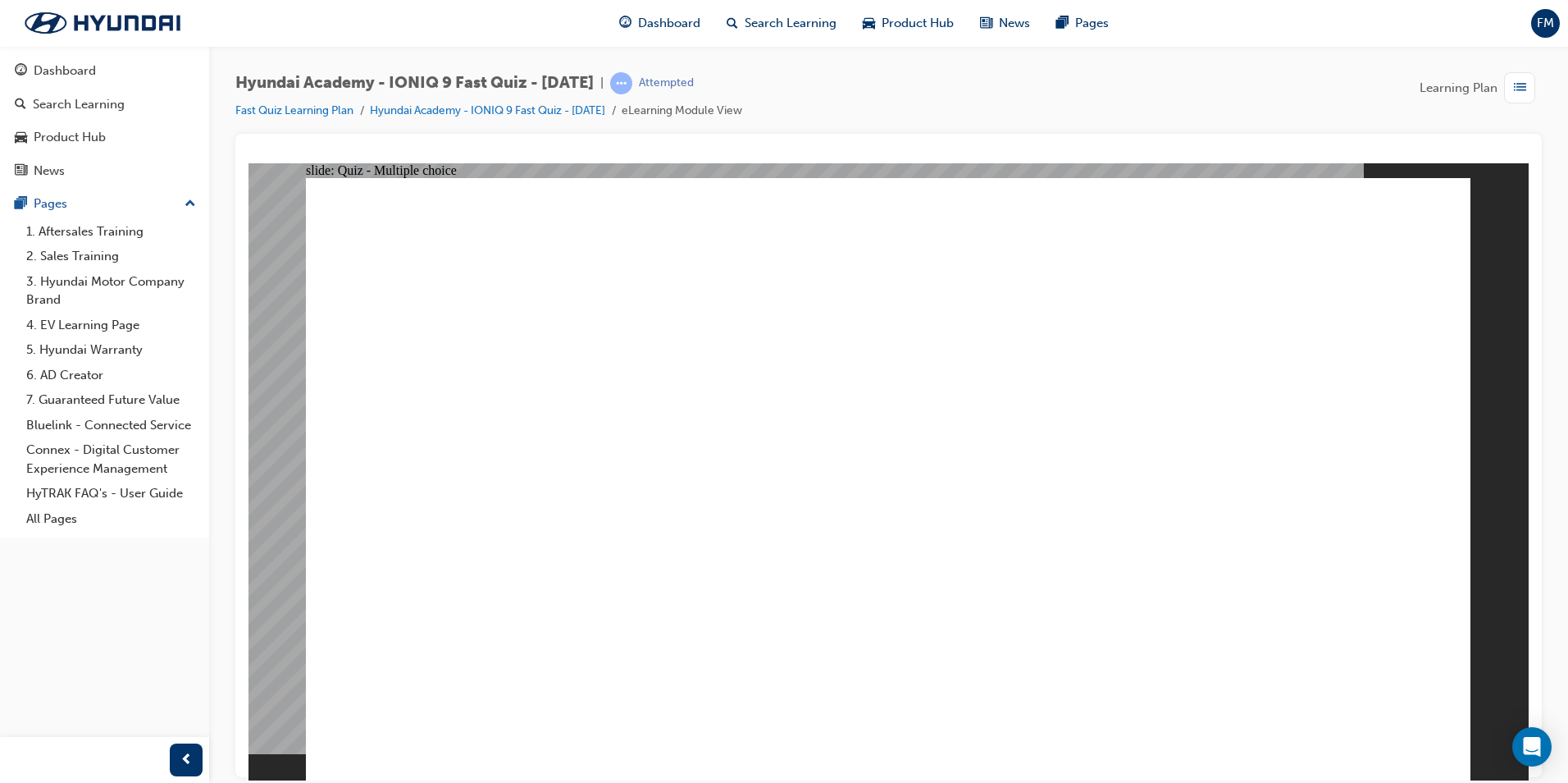
radio input "true"
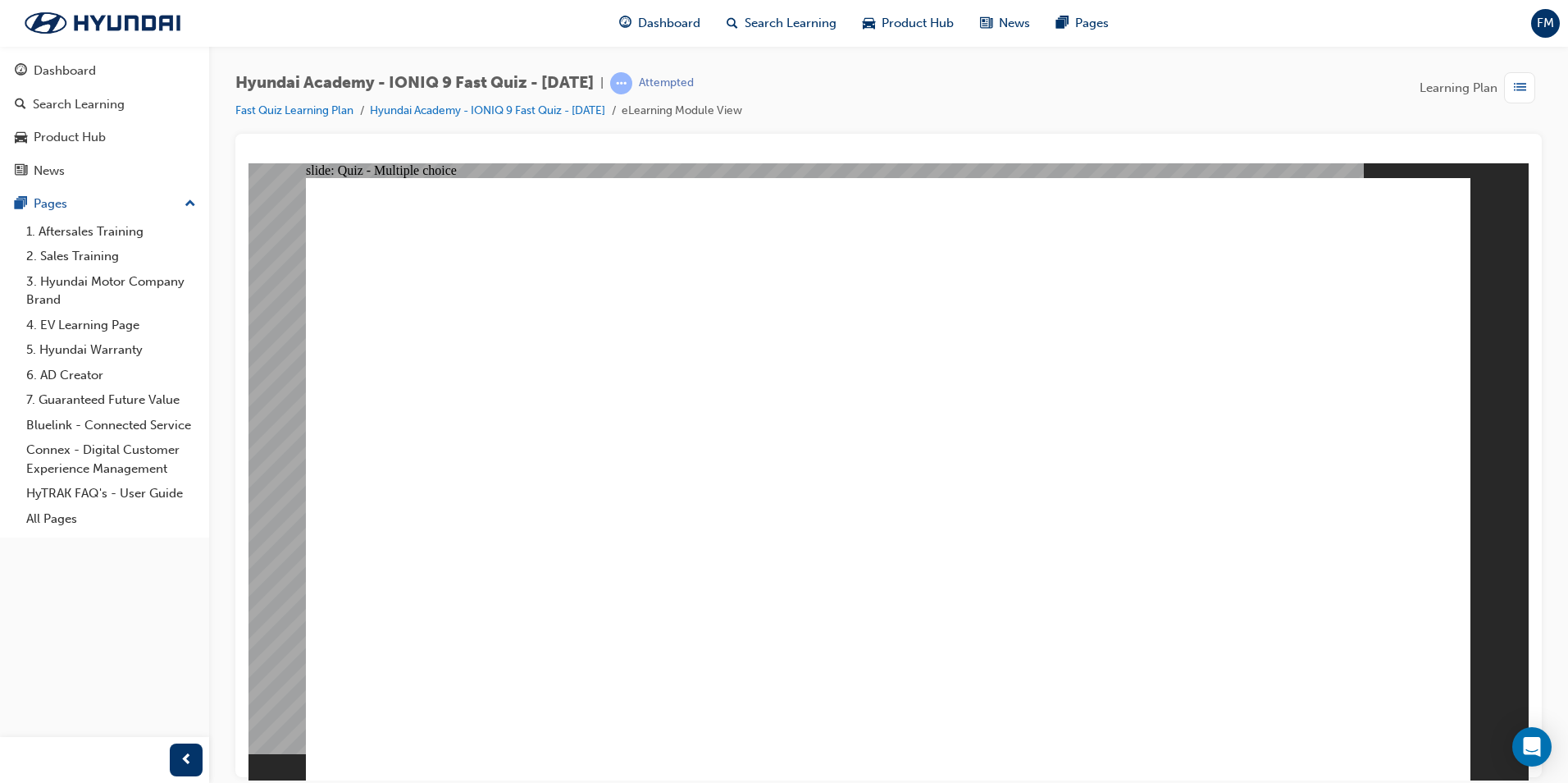
radio input "true"
